Goal: Transaction & Acquisition: Register for event/course

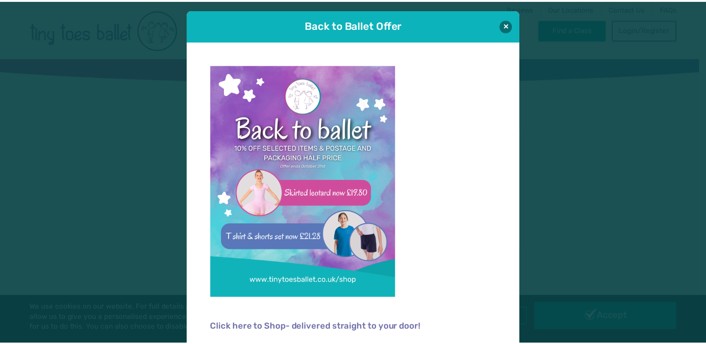
scroll to position [6, 0]
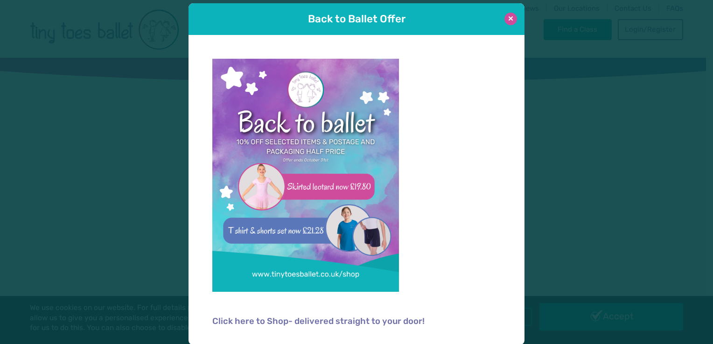
click at [507, 18] on button at bounding box center [510, 19] width 13 height 13
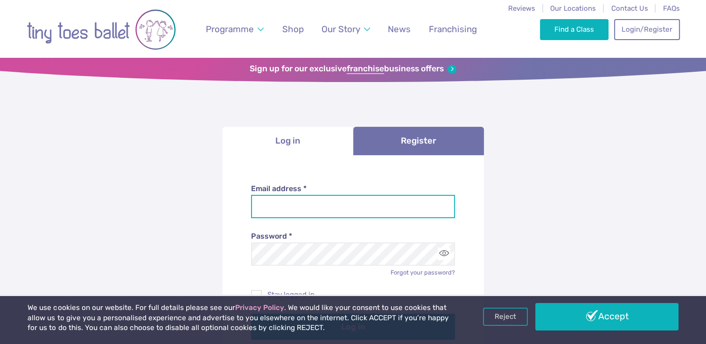
click at [350, 202] on input "Email address *" at bounding box center [353, 206] width 204 height 23
type input "**********"
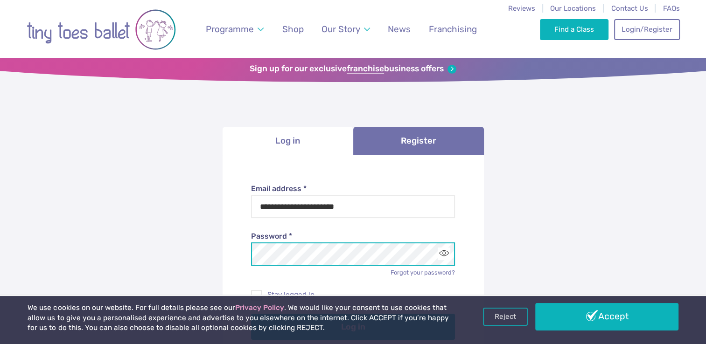
click at [251, 314] on button "Log in" at bounding box center [353, 327] width 204 height 26
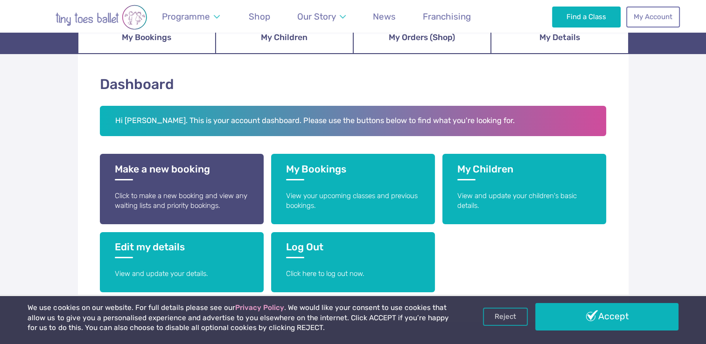
scroll to position [121, 0]
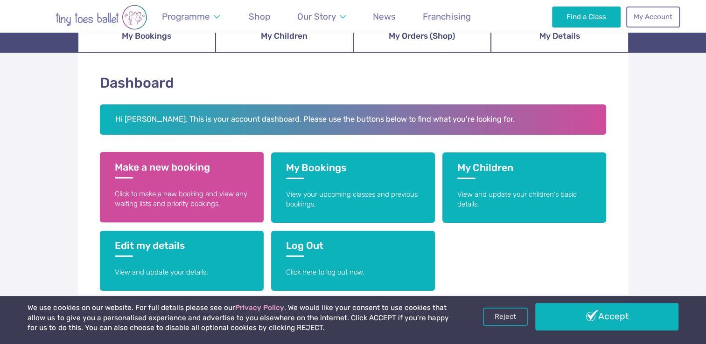
click at [203, 199] on p "Click to make a new booking and view any waiting lists and priority bookings." at bounding box center [182, 199] width 134 height 20
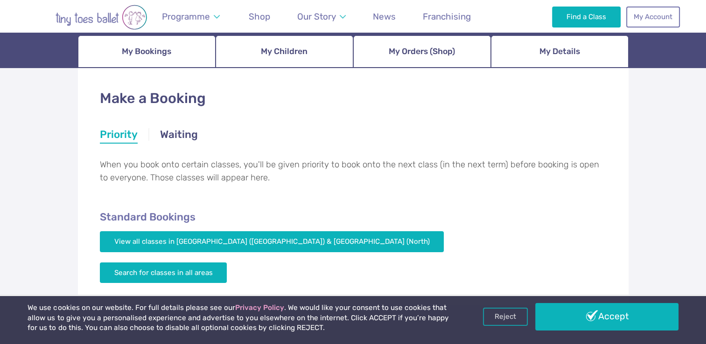
scroll to position [158, 0]
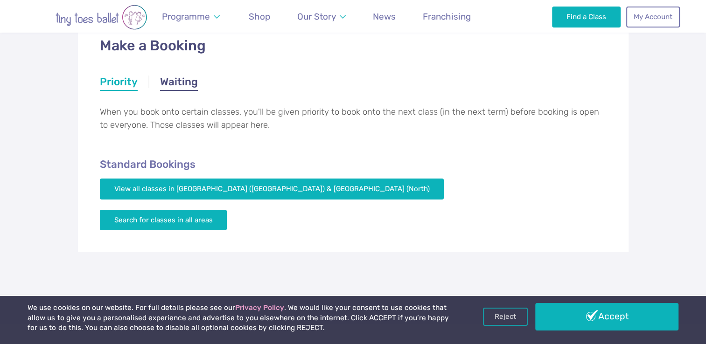
click at [183, 80] on link "Waiting" at bounding box center [179, 83] width 38 height 17
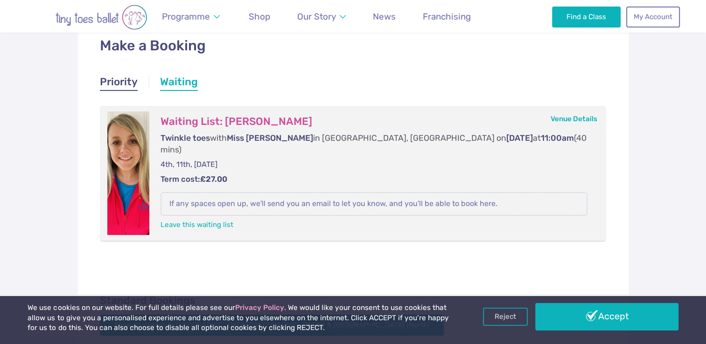
click at [126, 86] on link "Priority" at bounding box center [119, 83] width 38 height 17
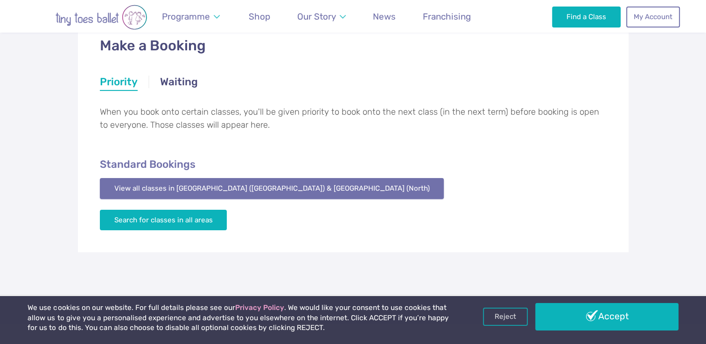
click at [192, 182] on link "View all classes in Northamptonshire (South) & Oxfordshire (North)" at bounding box center [272, 188] width 344 height 21
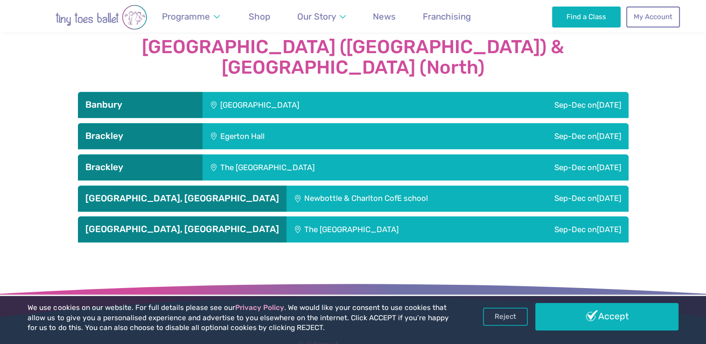
scroll to position [1038, 0]
click at [177, 224] on h3 "Upton, Northampton" at bounding box center [182, 229] width 194 height 11
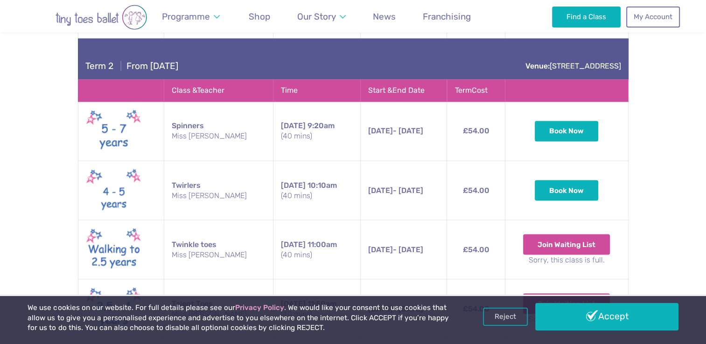
scroll to position [1600, 0]
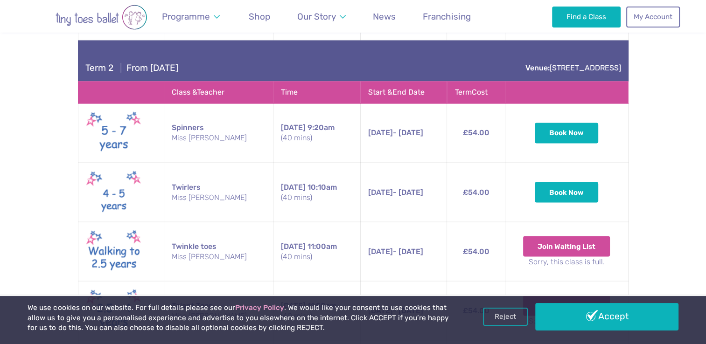
click at [555, 236] on button "Join Waiting List" at bounding box center [566, 246] width 87 height 21
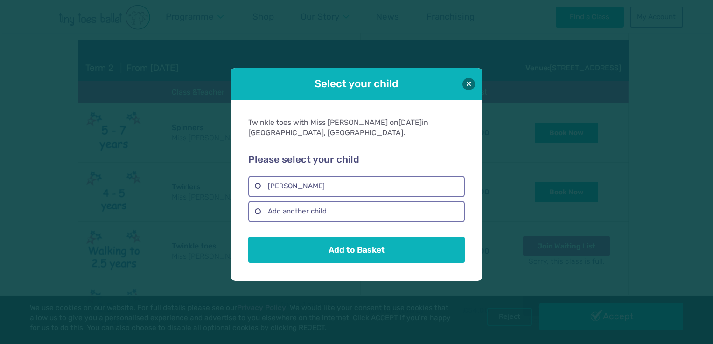
click at [555, 212] on div "Select your child Twinkle toes with Miss Debbie on Saturday in Upton, Northampt…" at bounding box center [356, 172] width 713 height 344
click at [317, 187] on label "Esme Grace Tamoev" at bounding box center [356, 186] width 216 height 21
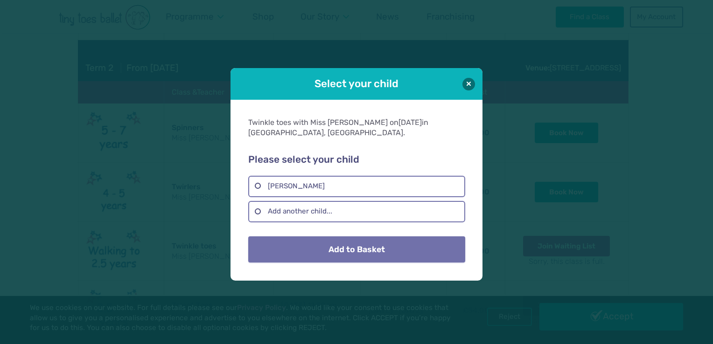
click at [332, 246] on button "Add to Basket" at bounding box center [356, 249] width 216 height 26
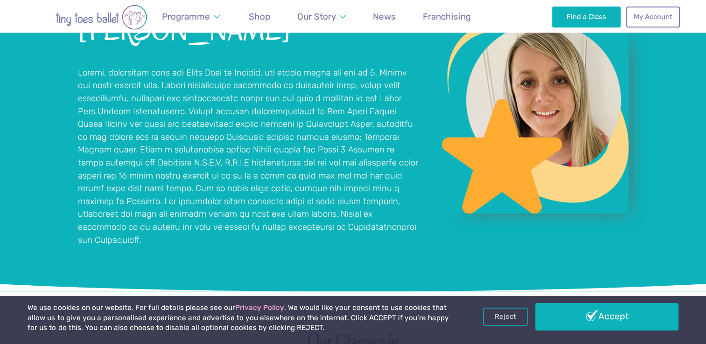
scroll to position [715, 0]
